Goal: Navigation & Orientation: Find specific page/section

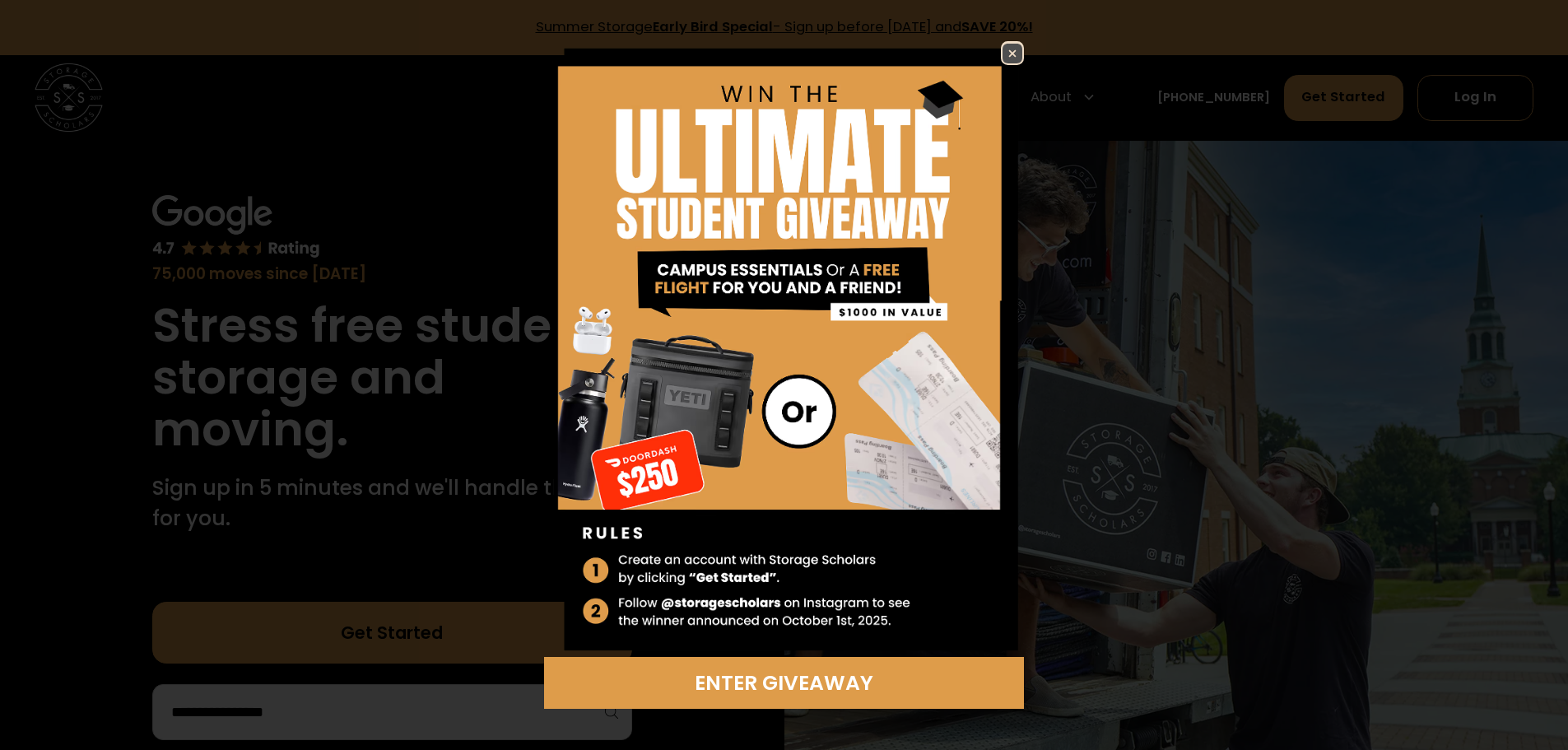
click at [1021, 53] on img at bounding box center [1012, 53] width 20 height 20
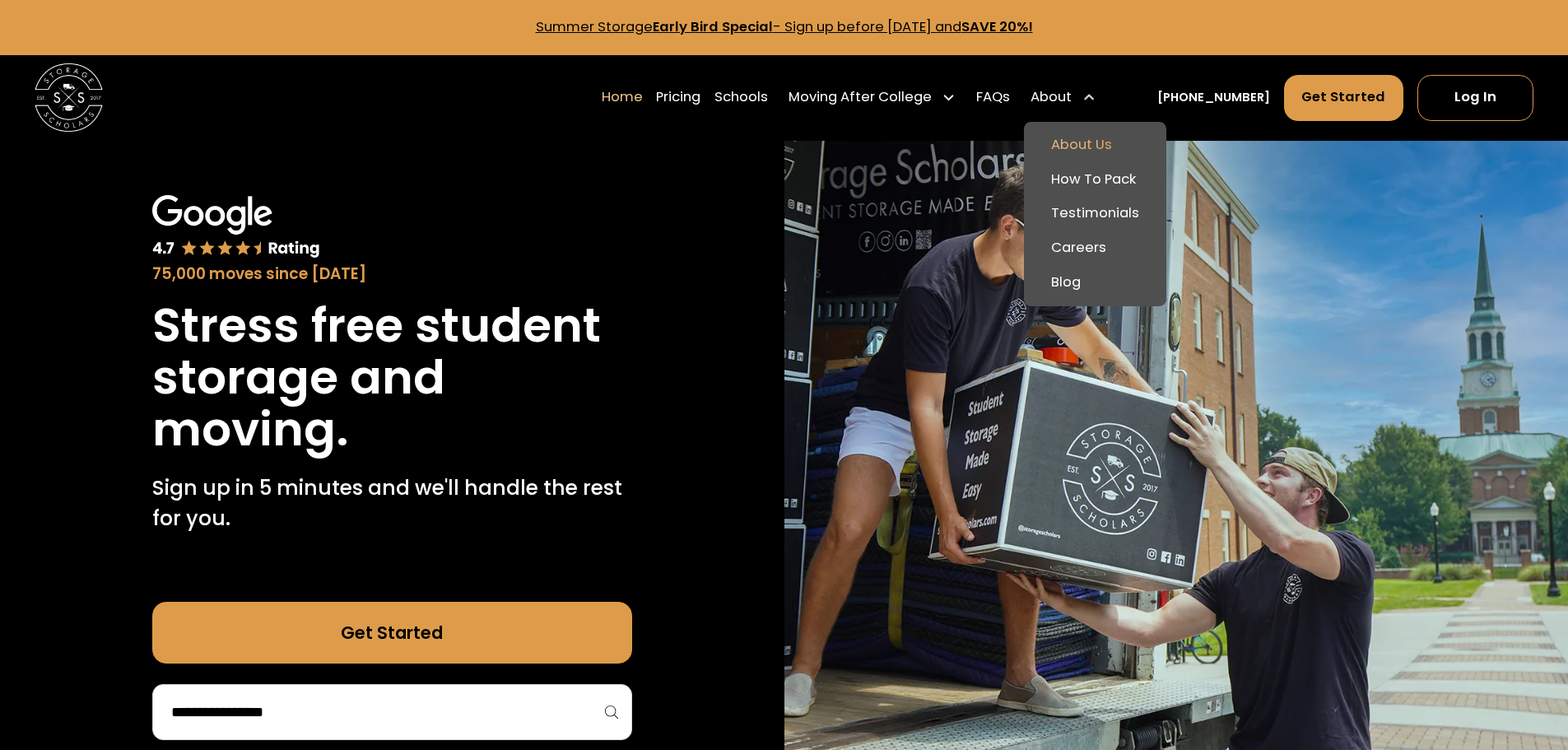
click at [1095, 132] on link "About Us" at bounding box center [1095, 145] width 129 height 34
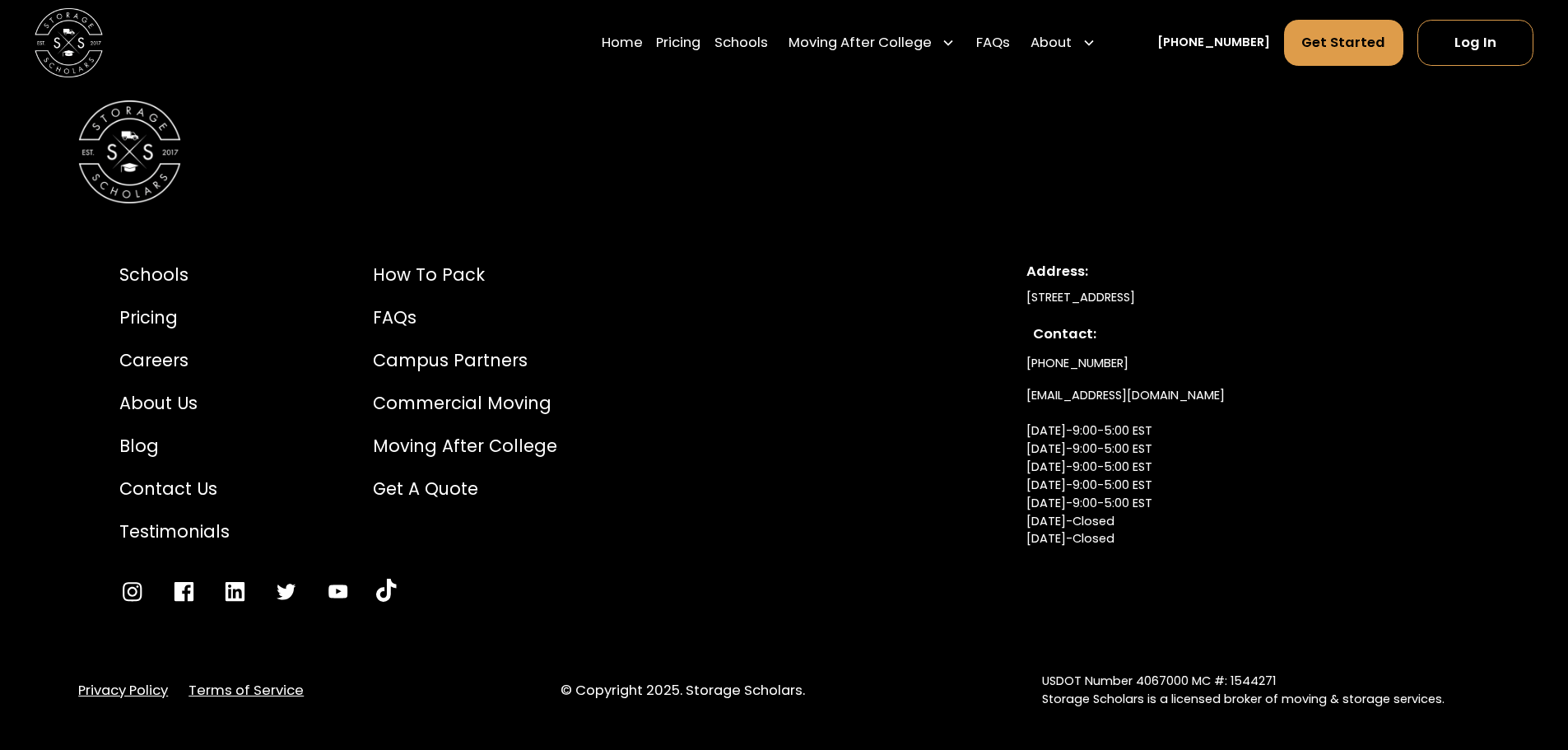
scroll to position [9301, 0]
